Goal: Task Accomplishment & Management: Use online tool/utility

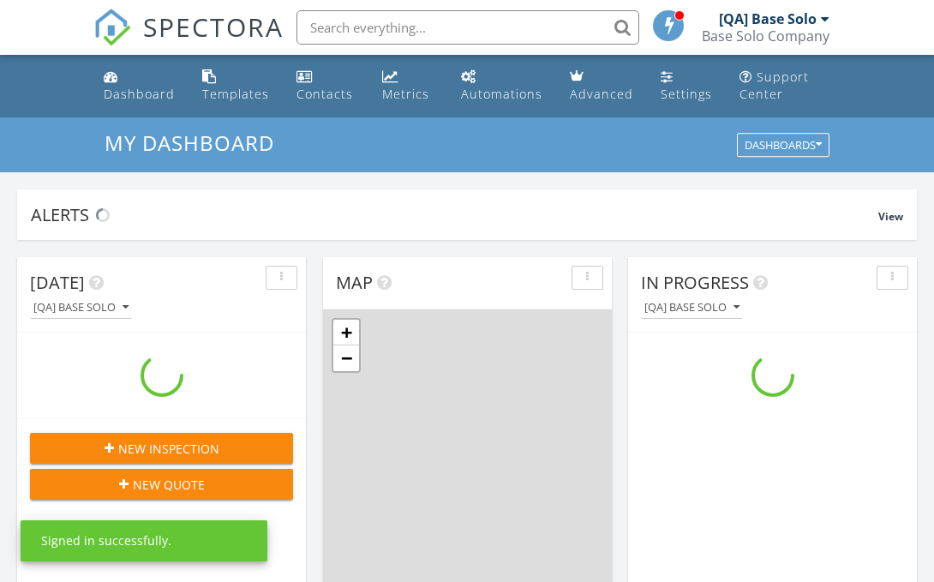
scroll to position [1561, 935]
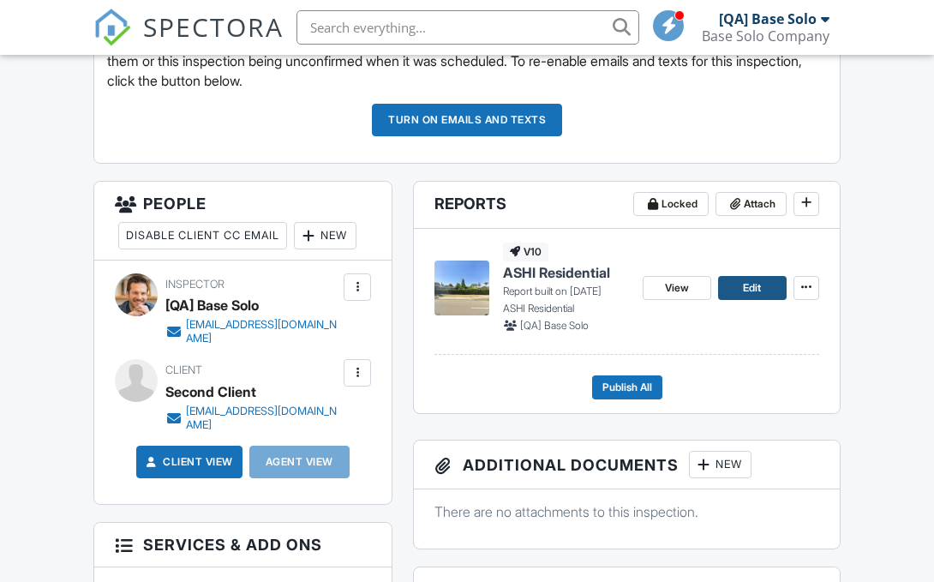
scroll to position [553, 0]
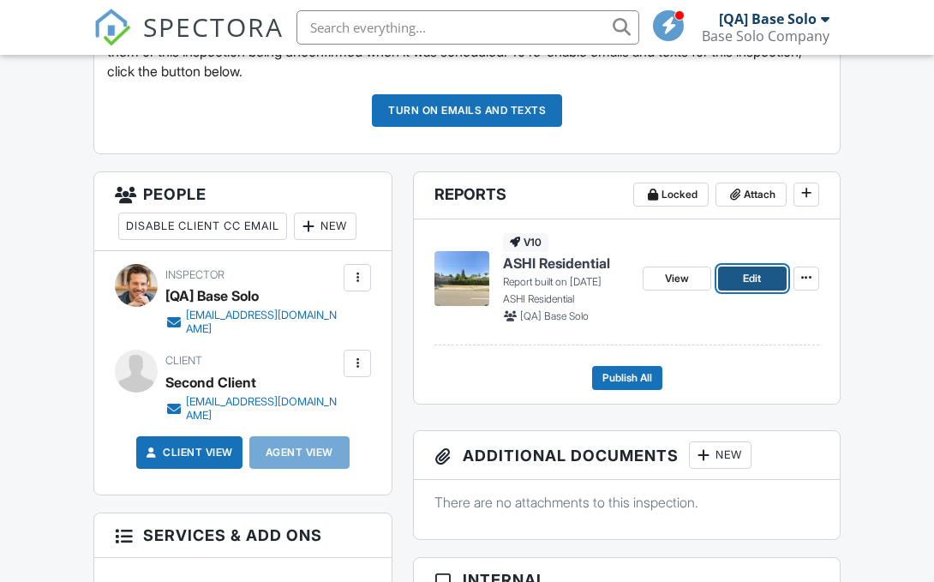
click at [752, 279] on span "Edit" at bounding box center [752, 278] width 18 height 17
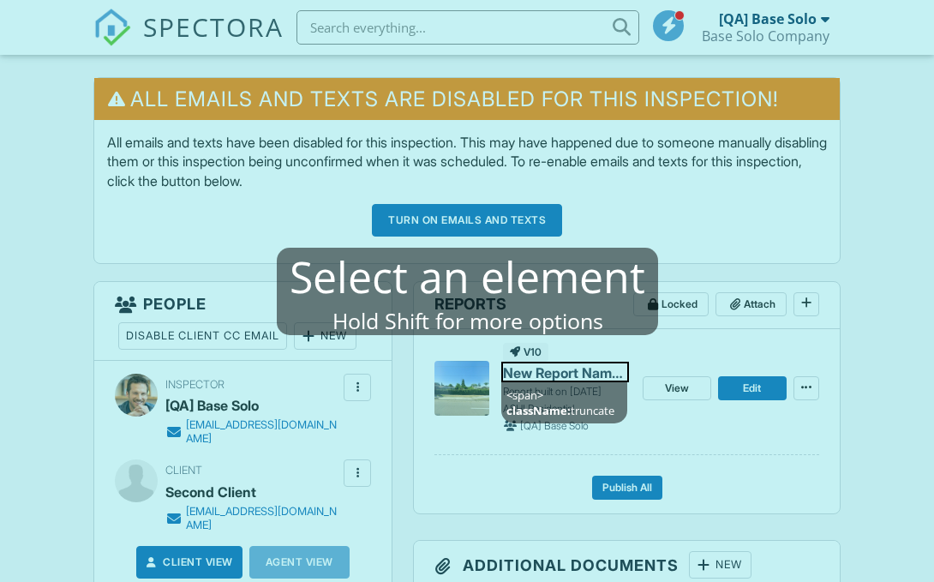
click at [539, 372] on mablhighlight "<span> className: truncate" at bounding box center [565, 372] width 128 height 21
click at [557, 370] on mablhighlight "<span> className: truncate" at bounding box center [565, 372] width 128 height 21
